Goal: Check status: Check status

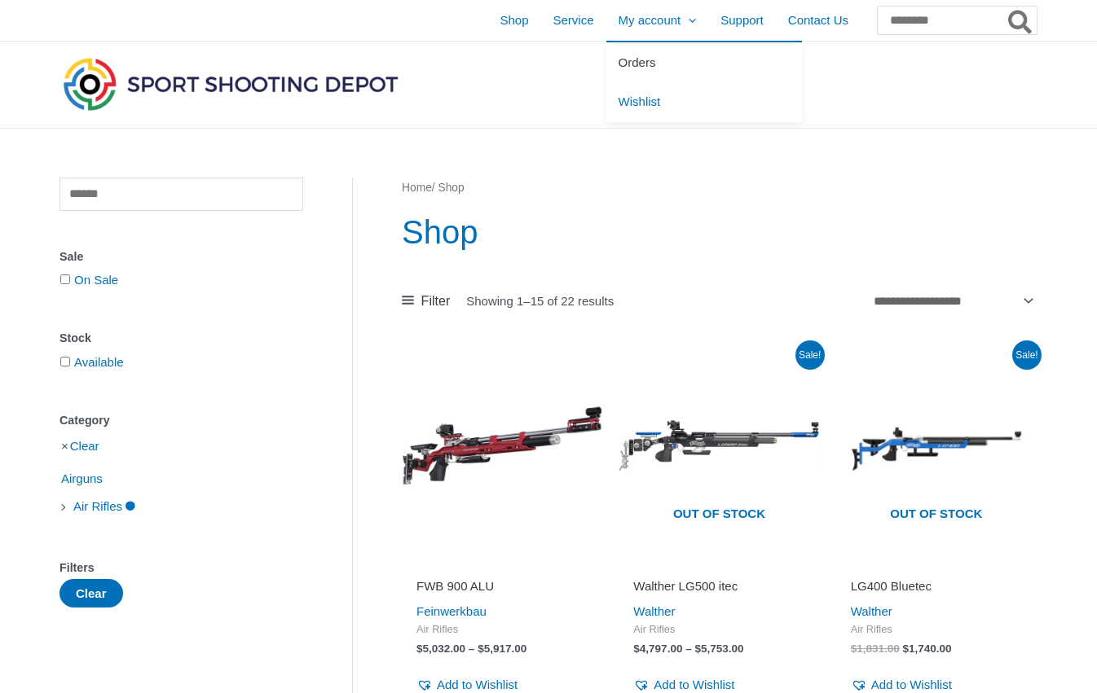
click at [618, 57] on span "Orders" at bounding box center [636, 62] width 37 height 14
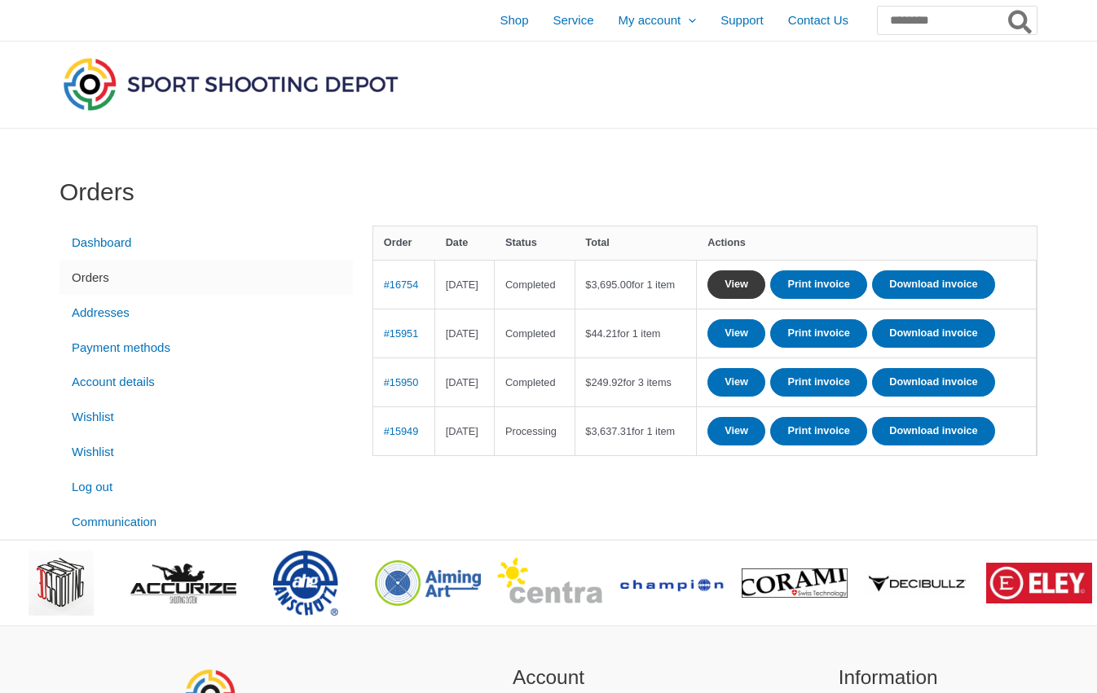
click at [765, 283] on link "View" at bounding box center [736, 284] width 58 height 29
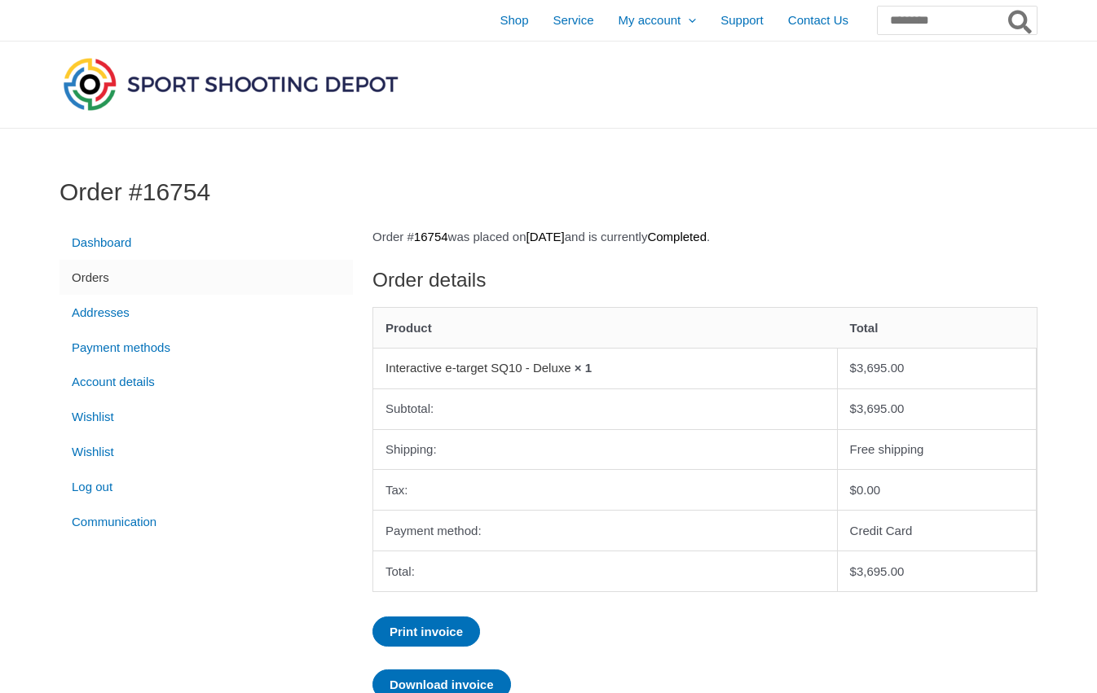
click at [548, 366] on link "Interactive e-target SQ10 - Deluxe" at bounding box center [478, 368] width 186 height 14
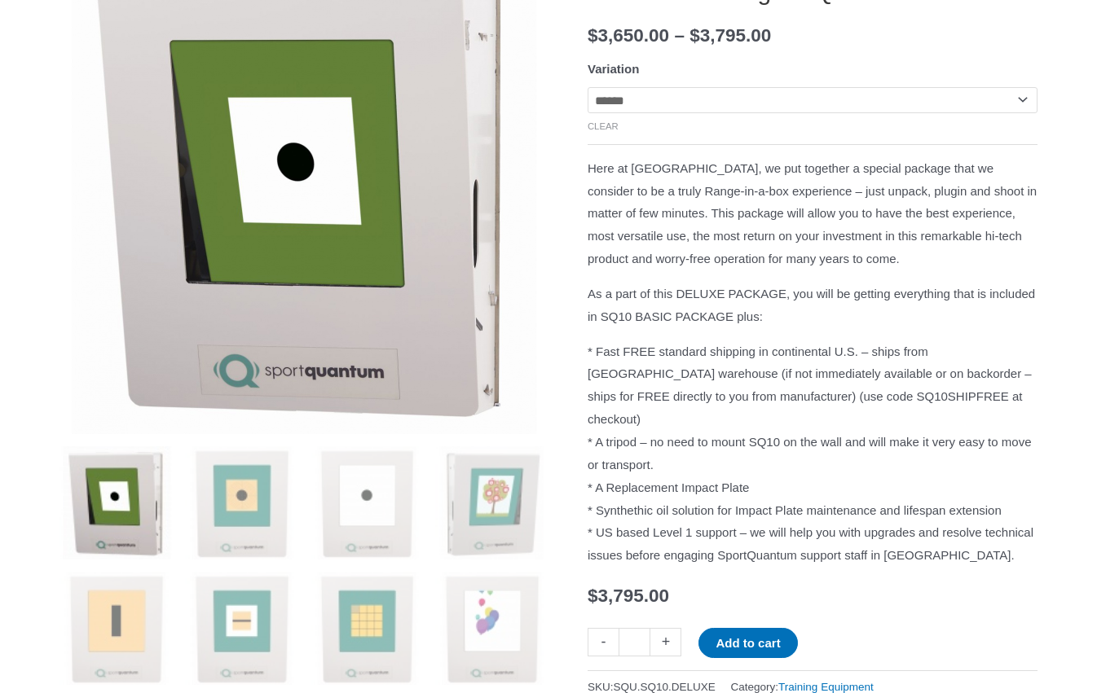
scroll to position [279, 0]
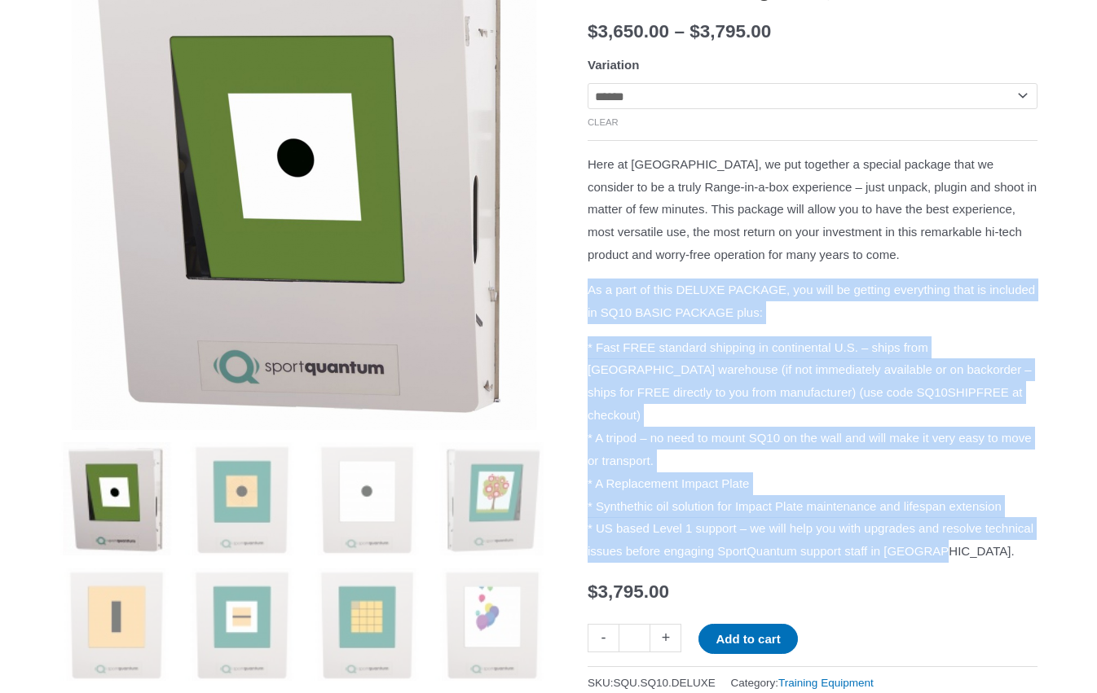
drag, startPoint x: 587, startPoint y: 310, endPoint x: 761, endPoint y: 602, distance: 340.1
click at [761, 563] on div "Here at [GEOGRAPHIC_DATA], we put together a special package that we consider t…" at bounding box center [812, 358] width 450 height 410
copy div "As a part of this DELUXE PACKAGE, you will be getting everything that is includ…"
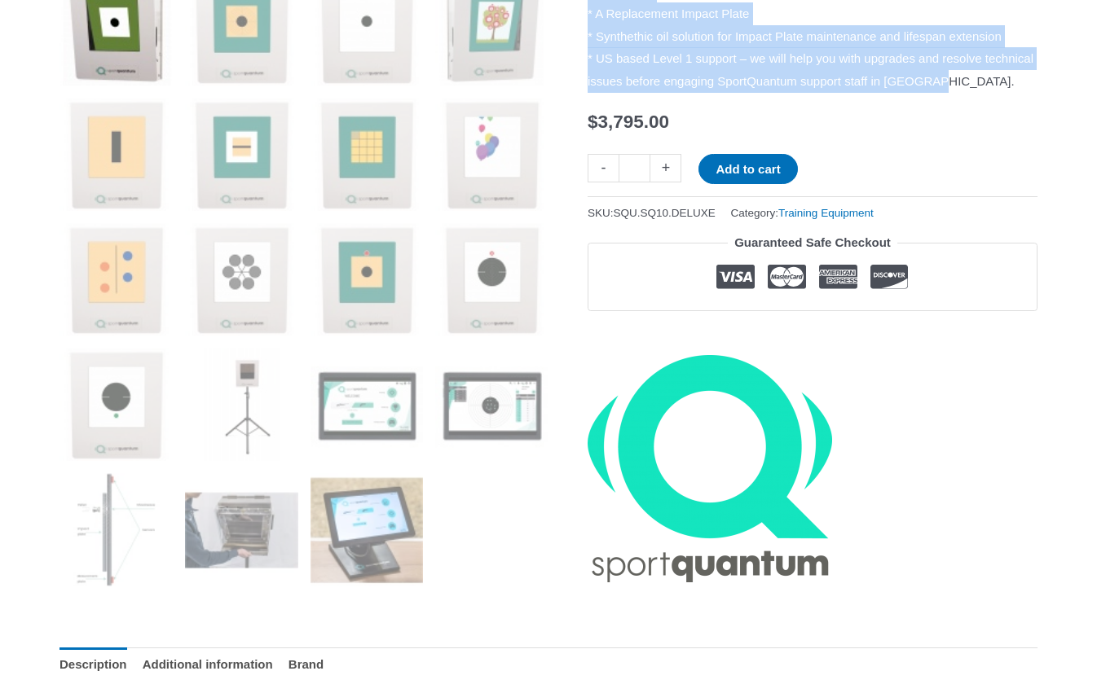
scroll to position [775, 0]
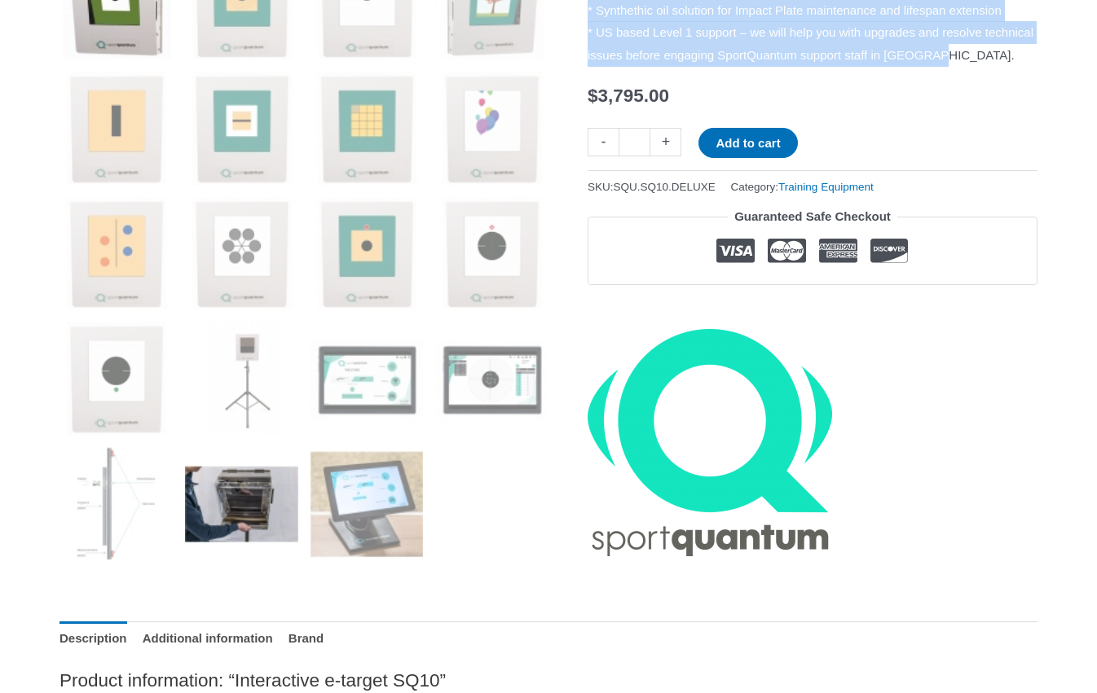
click at [253, 503] on img at bounding box center [241, 503] width 113 height 113
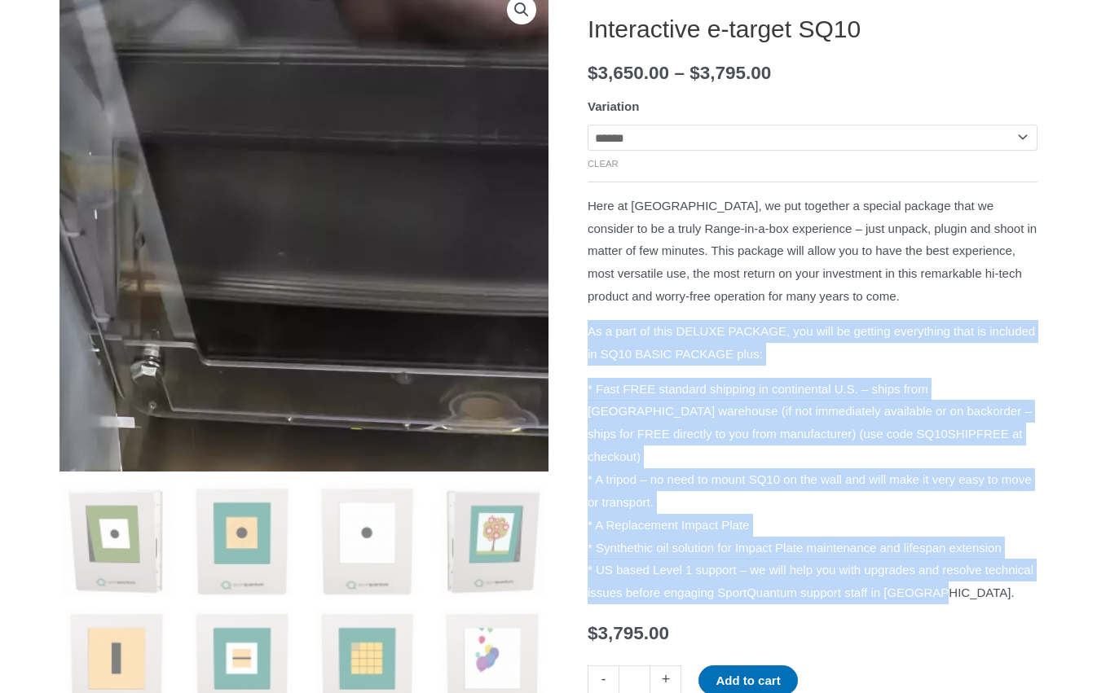
scroll to position [240, 0]
